Goal: Task Accomplishment & Management: Use online tool/utility

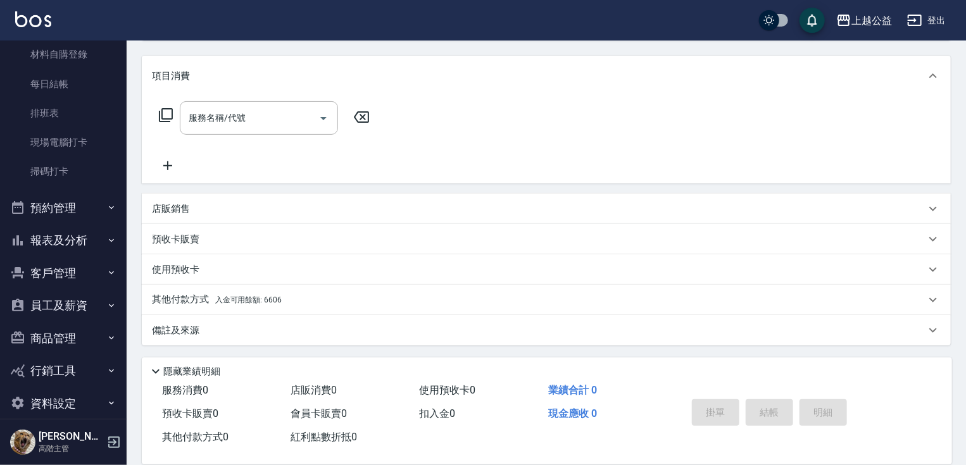
scroll to position [263, 0]
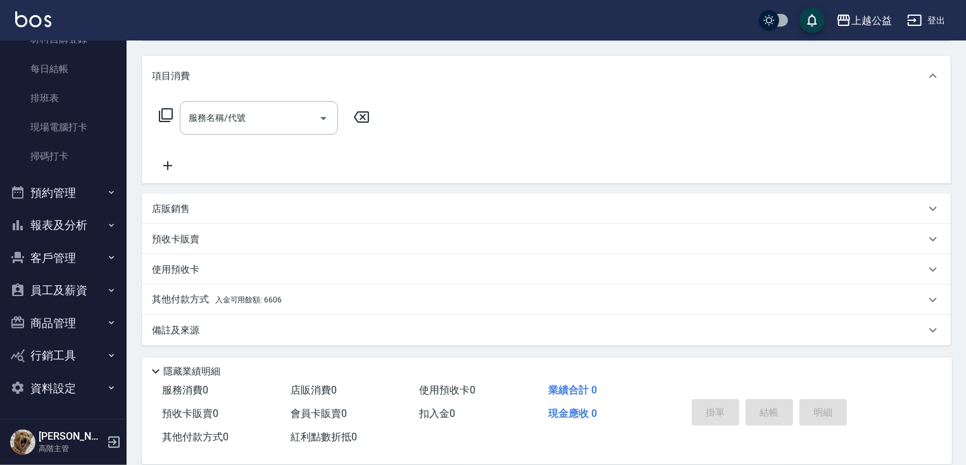
click at [120, 289] on nav "櫃檯作業 打帳單 帳單列表 掛單列表 座位開單 營業儀表板 現金收支登錄 高階收支登錄 材料自購登錄 每日結帳 排班表 現場電腦打卡 掃碼打卡 預約管理 預約…" at bounding box center [63, 230] width 127 height 378
drag, startPoint x: 120, startPoint y: 289, endPoint x: 139, endPoint y: 196, distance: 94.5
click at [139, 196] on div "上越公益 登出 櫃檯作業 打帳單 帳單列表 掛單列表 座位開單 營業儀表板 現金收支登錄 高階收支登錄 材料自購登錄 每日結帳 排班表 現場電腦打卡 掃碼打卡…" at bounding box center [483, 157] width 966 height 618
click at [134, 196] on div "Key In 打帳單 帳單速查 結帳前確認明細 連續打單結帳 掛單 結帳 明細 帳單日期 [DATE] 13:44 鎖定日期 顧客姓名/手機號碼/編號 [PE…" at bounding box center [546, 177] width 839 height 577
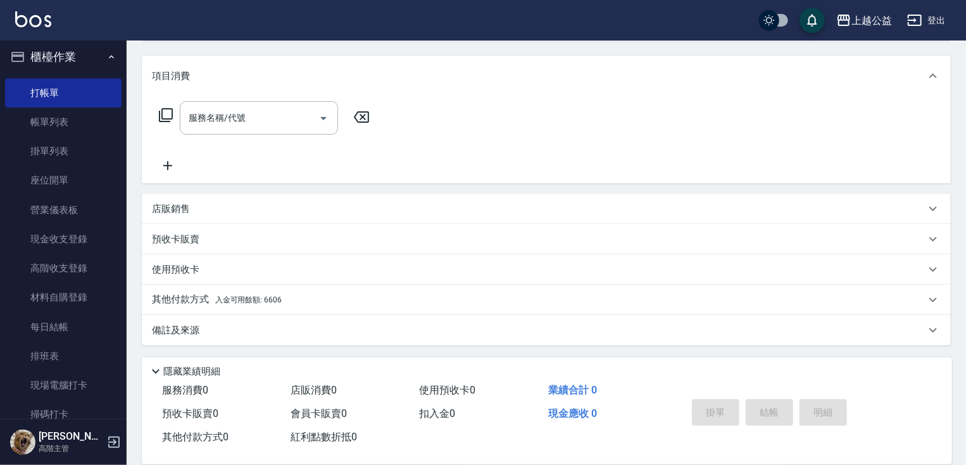
scroll to position [13, 0]
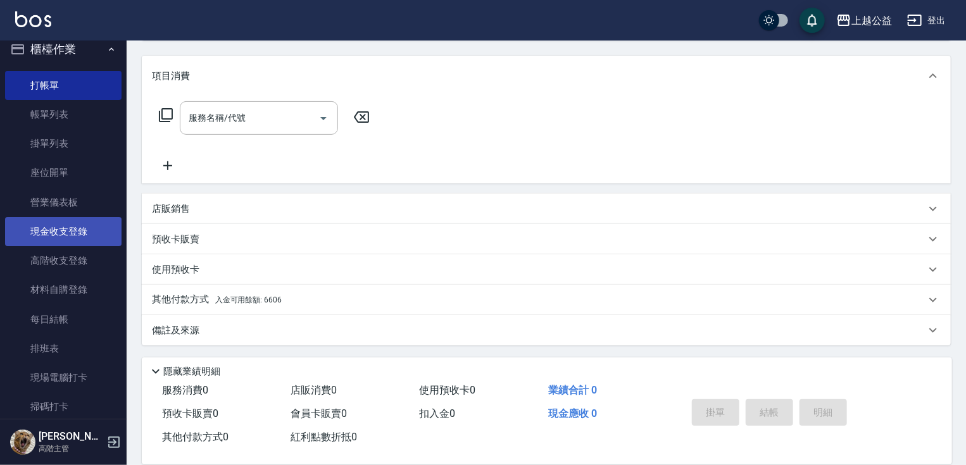
click at [78, 233] on link "現金收支登錄" at bounding box center [63, 231] width 116 height 29
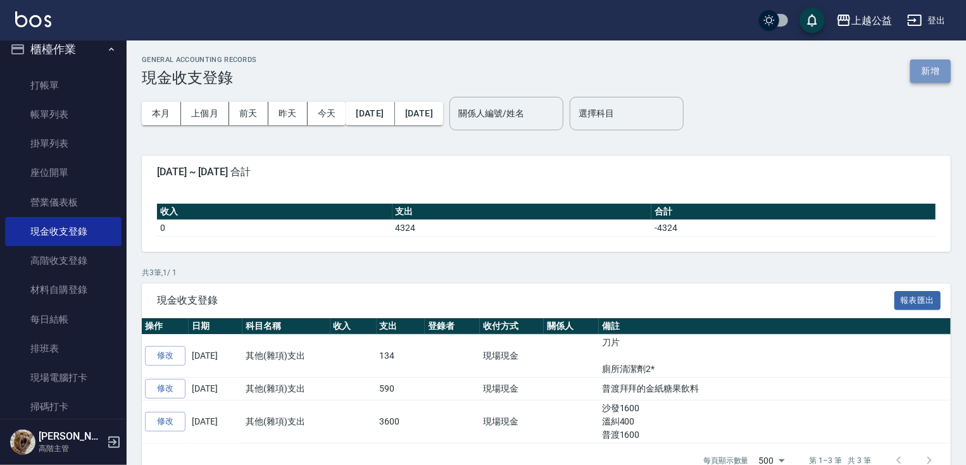
click at [923, 66] on button "新增" at bounding box center [930, 70] width 41 height 23
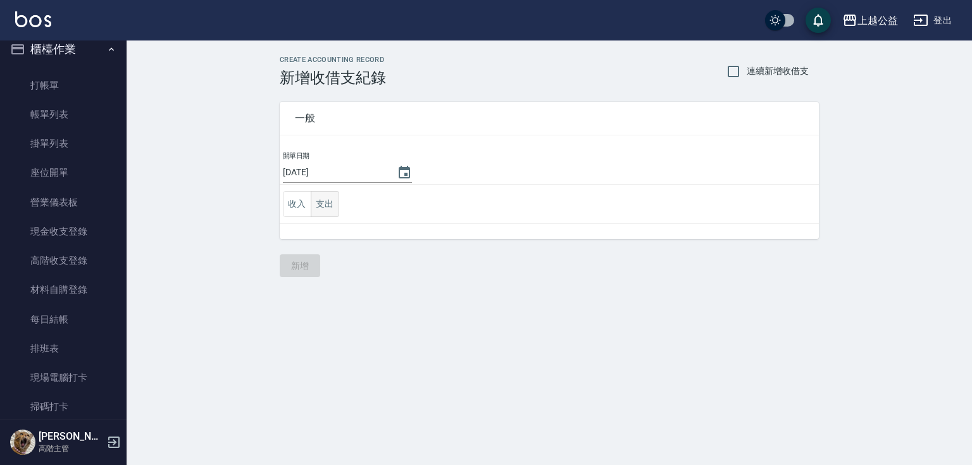
click at [331, 201] on button "支出" at bounding box center [325, 204] width 28 height 26
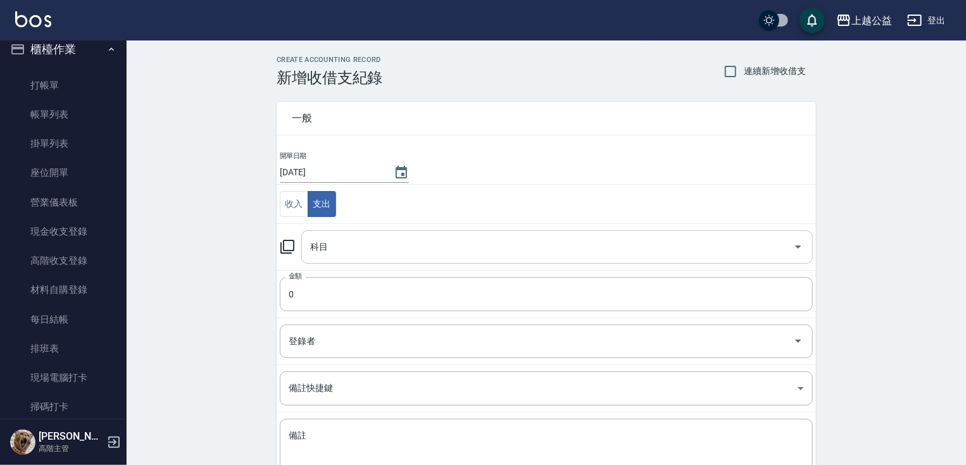
click at [382, 259] on div "科目" at bounding box center [556, 247] width 511 height 34
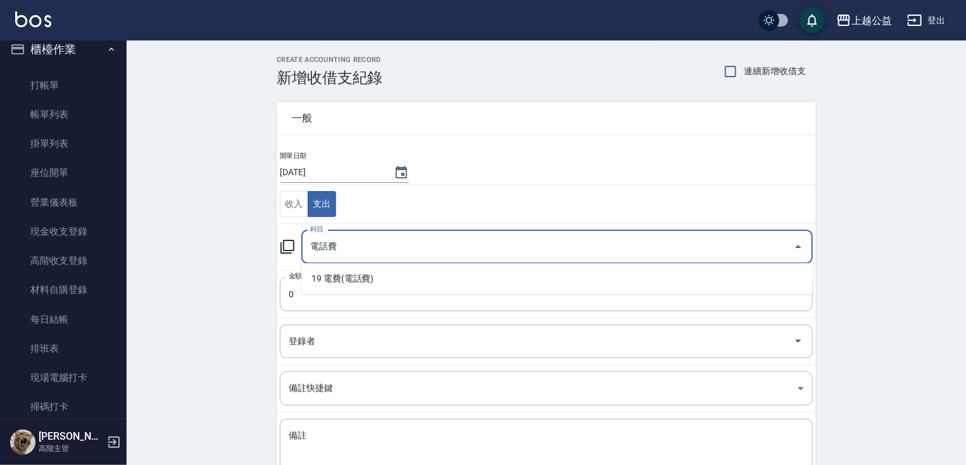
type input "電話費"
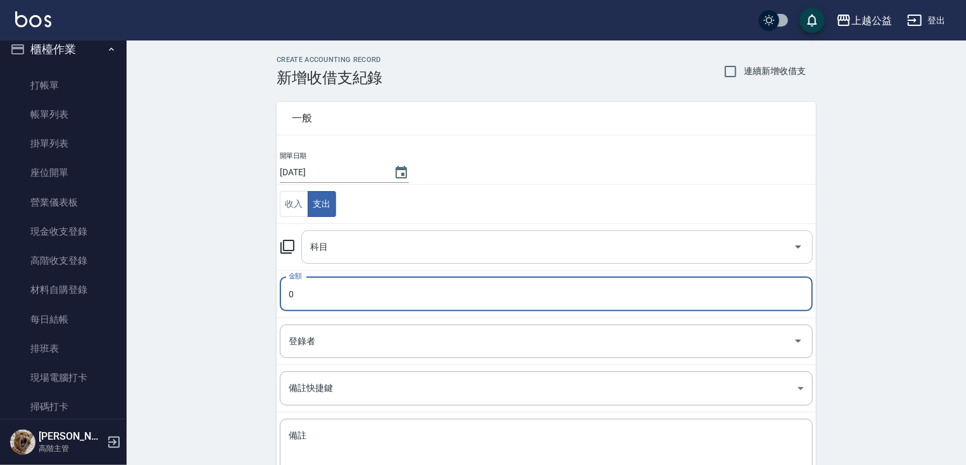
click at [390, 251] on input "科目" at bounding box center [547, 247] width 481 height 22
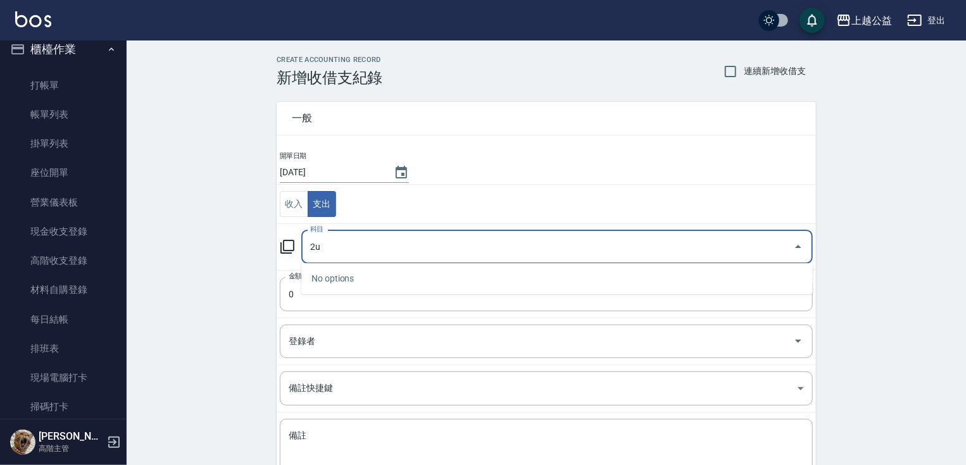
type input "2"
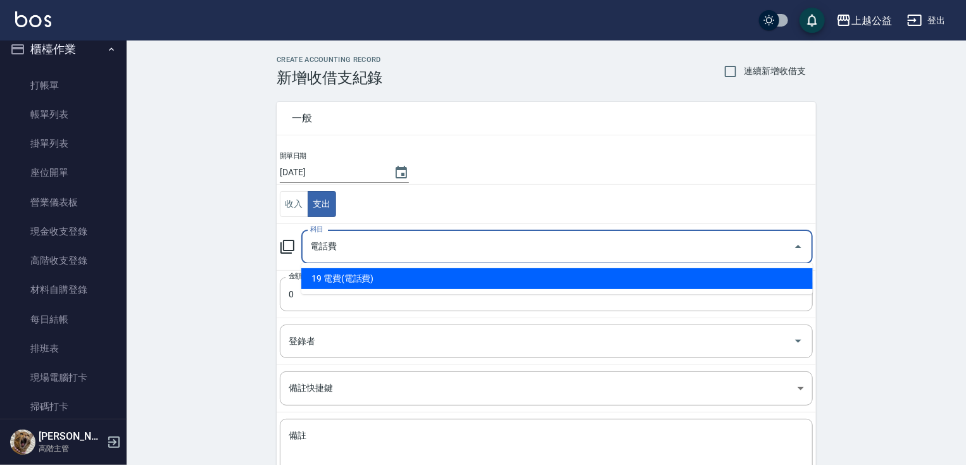
click at [395, 278] on li "19 電費(電話費)" at bounding box center [556, 278] width 511 height 21
type input "19 電費(電話費)"
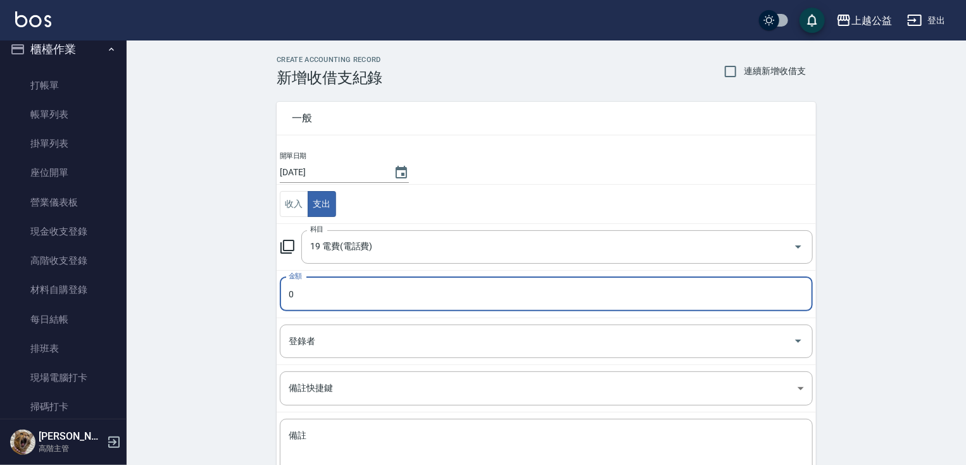
click at [366, 282] on input "0" at bounding box center [546, 294] width 533 height 34
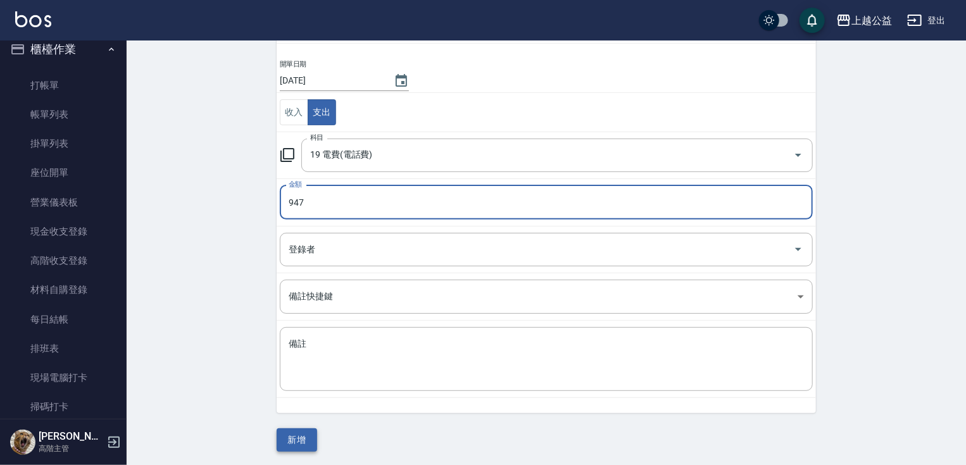
type input "947"
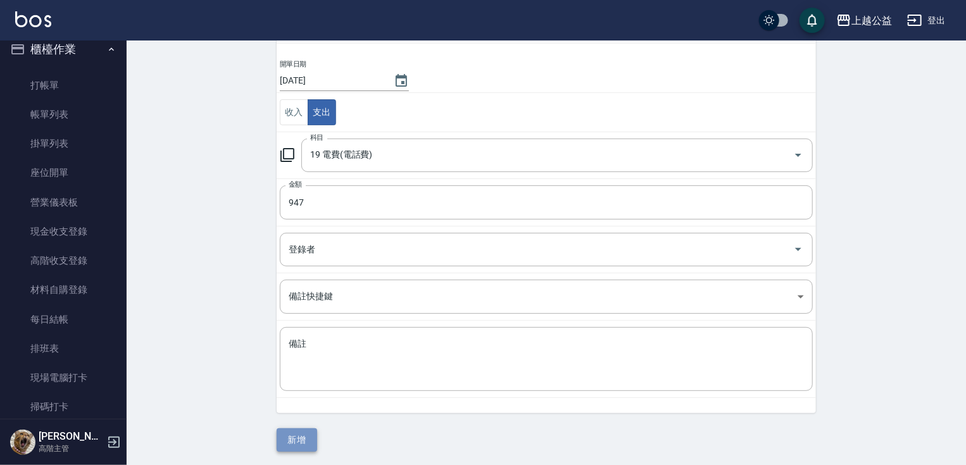
click at [284, 434] on button "新增" at bounding box center [297, 439] width 41 height 23
